Goal: Transaction & Acquisition: Purchase product/service

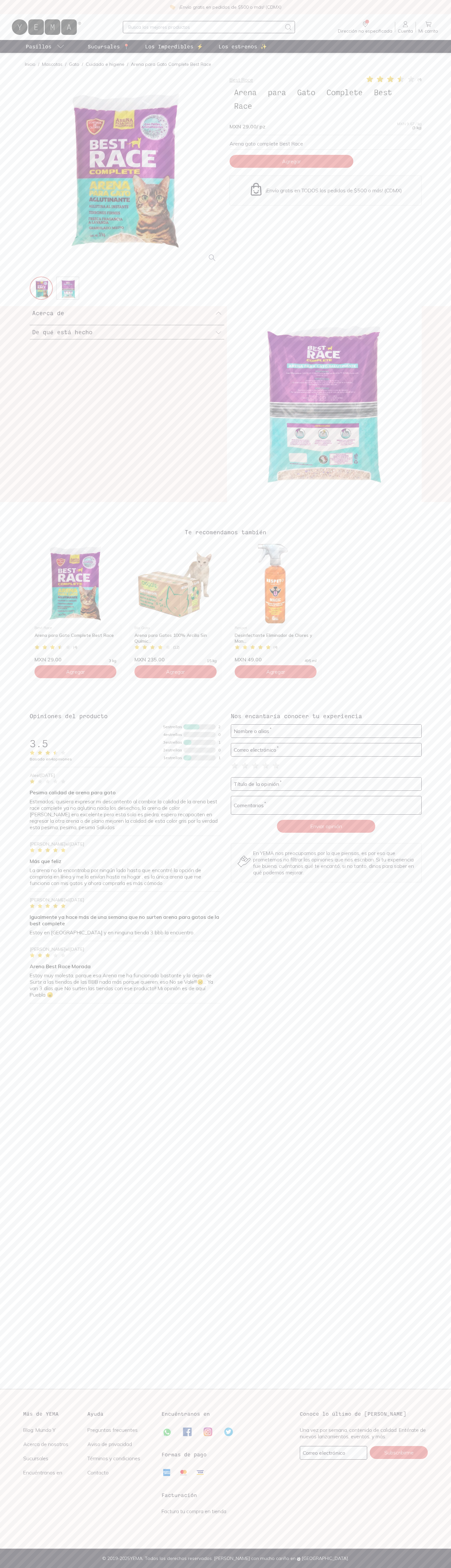
click at [292, 162] on span "Agregar" at bounding box center [292, 162] width 19 height 7
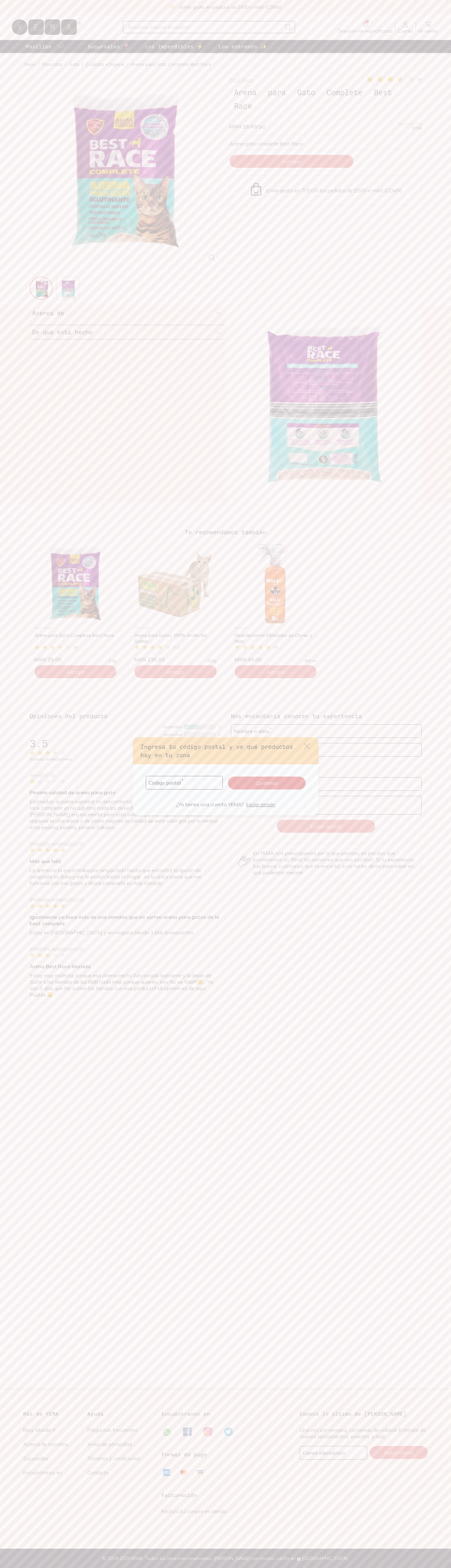
click at [307, 747] on icon "default" at bounding box center [306, 746] width 6 height 6
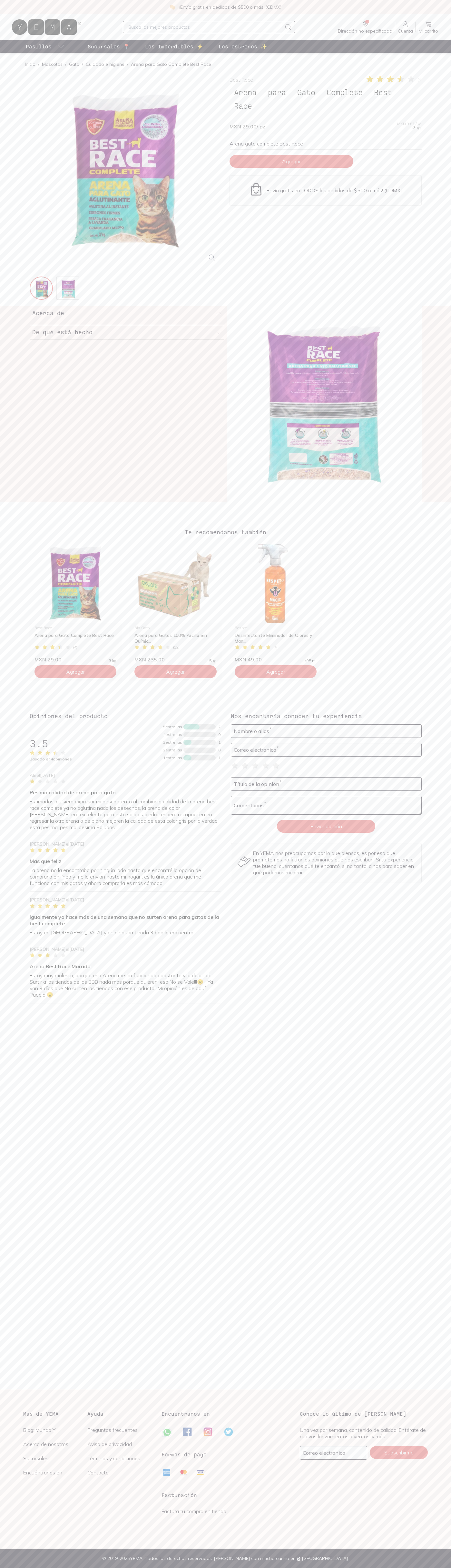
click at [429, 24] on icon at bounding box center [428, 24] width 8 height 8
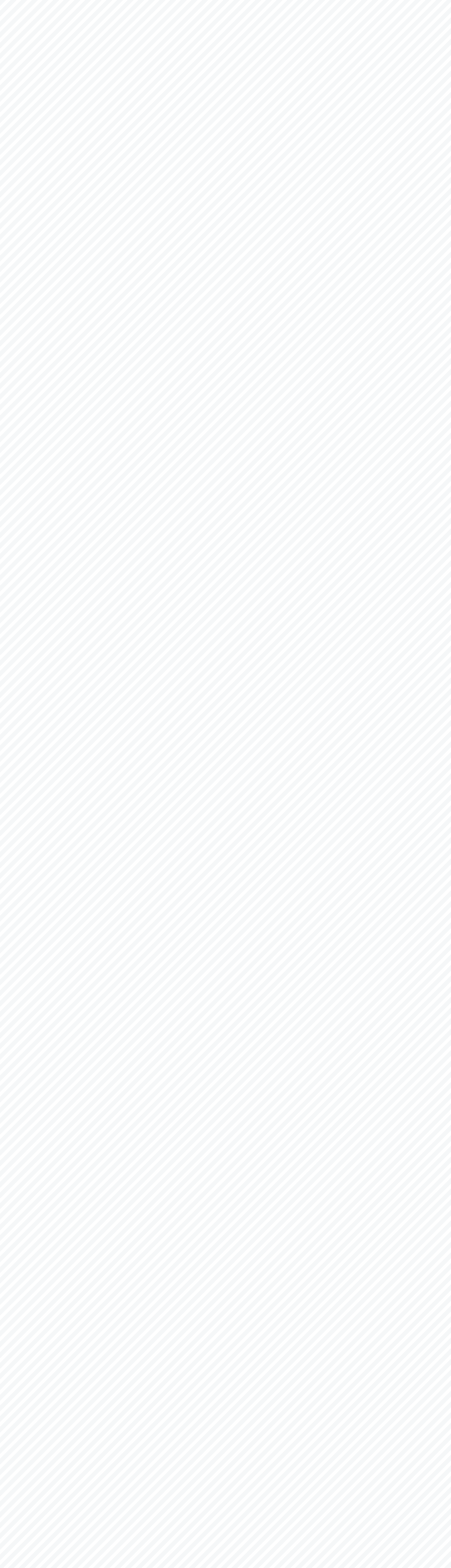
click at [365, 0] on html "YEMA: Así de fácil, así [PERSON_NAME]" at bounding box center [226, 0] width 451 height 0
click at [434, 0] on html "YEMA: Así de fácil, así [PERSON_NAME]" at bounding box center [226, 0] width 451 height 0
click at [116, 0] on html "YEMA: Así de fácil, así [PERSON_NAME]" at bounding box center [226, 0] width 451 height 0
click at [29, 0] on html "YEMA: Así de fácil, así [PERSON_NAME]" at bounding box center [226, 0] width 451 height 0
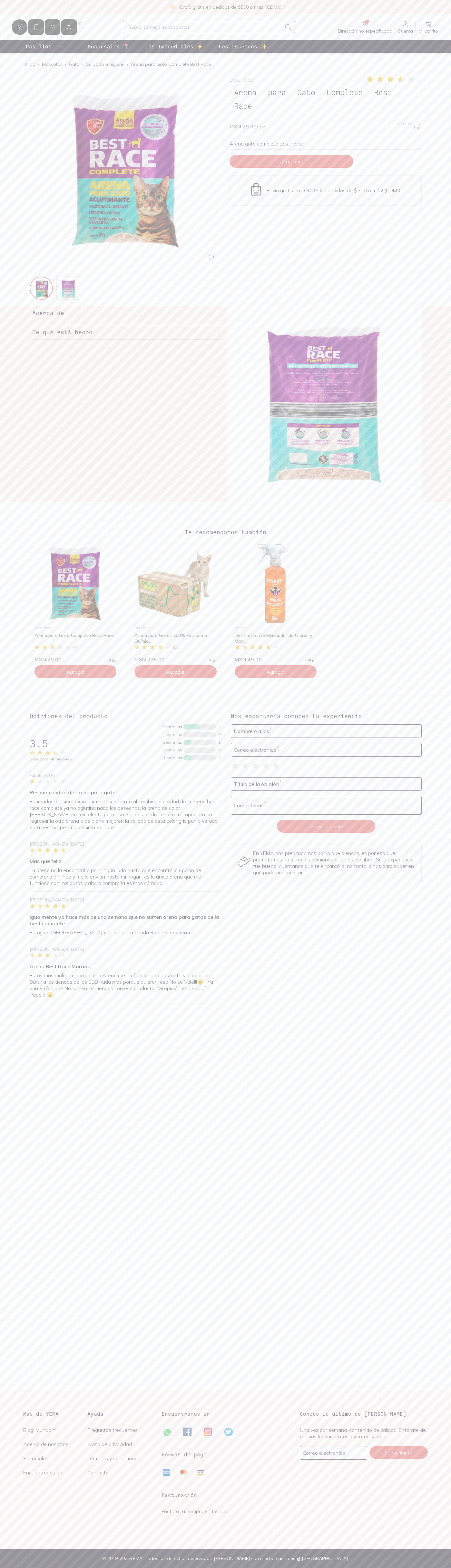
click at [411, 79] on icon at bounding box center [411, 78] width 7 height 6
